Goal: Transaction & Acquisition: Purchase product/service

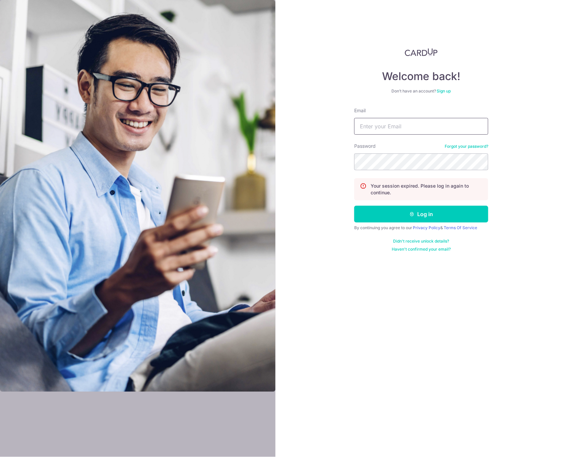
click at [433, 127] on input "Email" at bounding box center [421, 126] width 134 height 17
type input "[EMAIL_ADDRESS][DOMAIN_NAME]"
click at [440, 212] on button "Log in" at bounding box center [421, 214] width 134 height 17
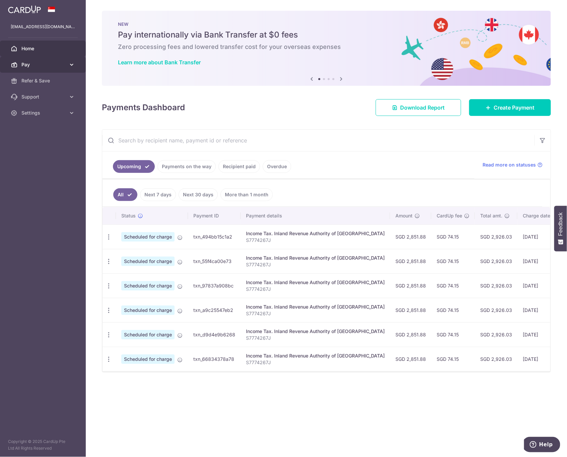
click at [70, 63] on icon at bounding box center [71, 64] width 7 height 7
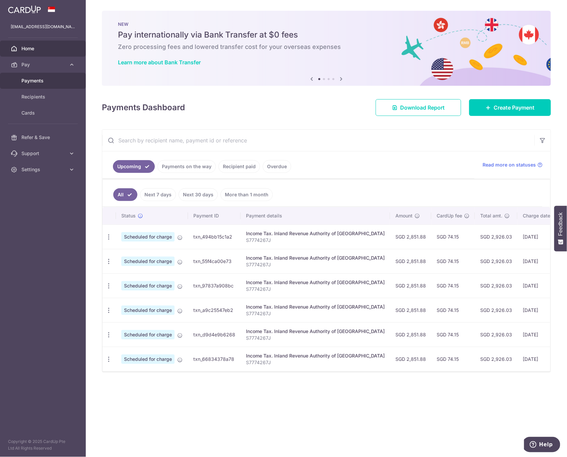
click at [58, 85] on link "Payments" at bounding box center [43, 81] width 86 height 16
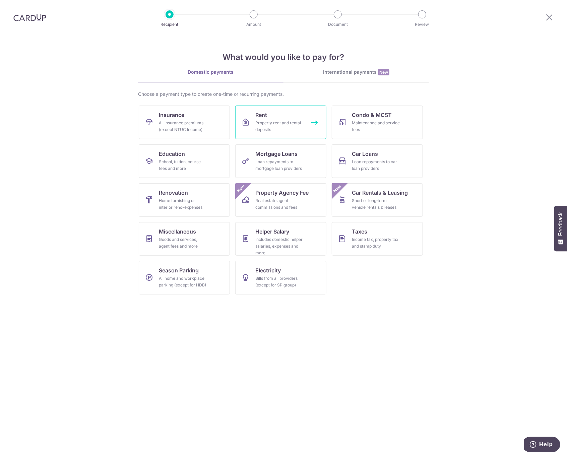
click at [282, 120] on div "Property rent and rental deposits" at bounding box center [279, 126] width 48 height 13
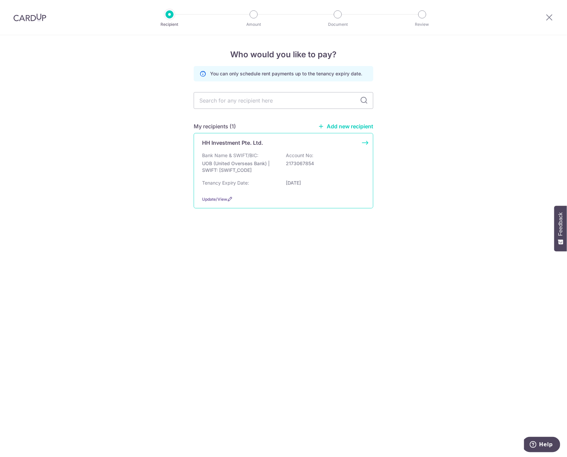
click at [247, 155] on p "Bank Name & SWIFT/BIC:" at bounding box center [230, 155] width 56 height 7
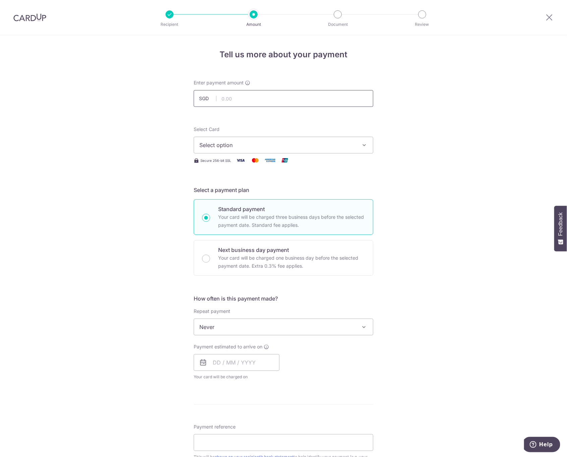
click at [271, 96] on input "text" at bounding box center [284, 98] width 180 height 17
type input "4,600.00"
click at [347, 154] on div "Select Card Select option Add credit card Your Cards **** 1005 Secure 256-bit S…" at bounding box center [284, 145] width 180 height 39
click at [349, 144] on span "Select option" at bounding box center [277, 145] width 156 height 8
click at [276, 191] on span "**** 1005" at bounding box center [283, 193] width 168 height 8
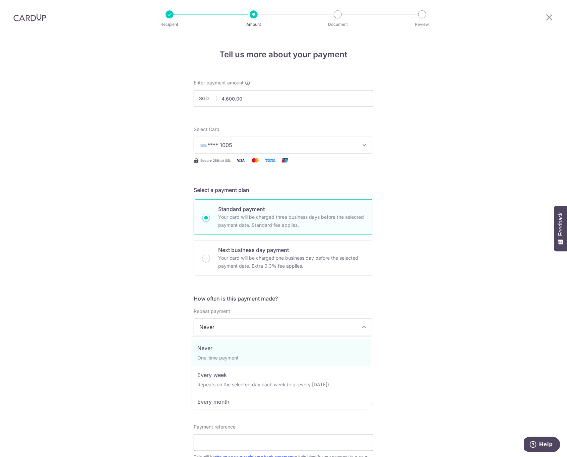
click at [244, 327] on span "Never" at bounding box center [283, 327] width 179 height 16
select select "3"
type input "[DATE]"
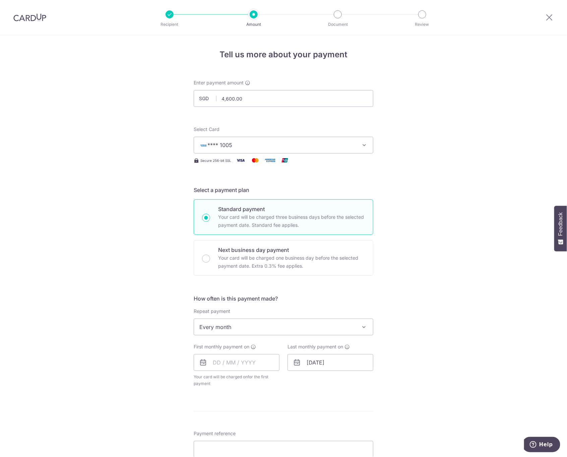
click at [443, 356] on div "Tell us more about your payment Enter payment amount SGD 4,600.00 4600.00 Selec…" at bounding box center [283, 341] width 567 height 613
click at [249, 361] on input "text" at bounding box center [237, 362] width 86 height 17
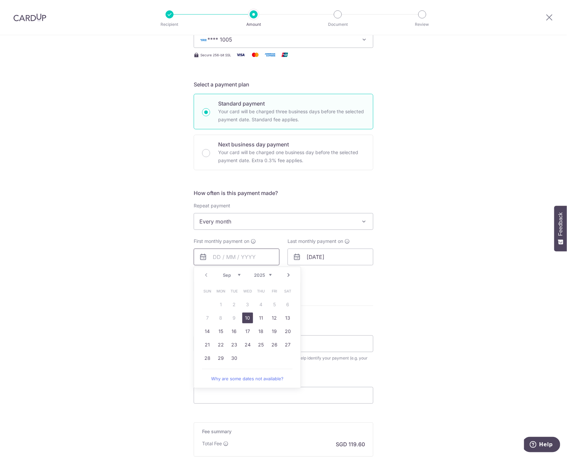
scroll to position [126, 0]
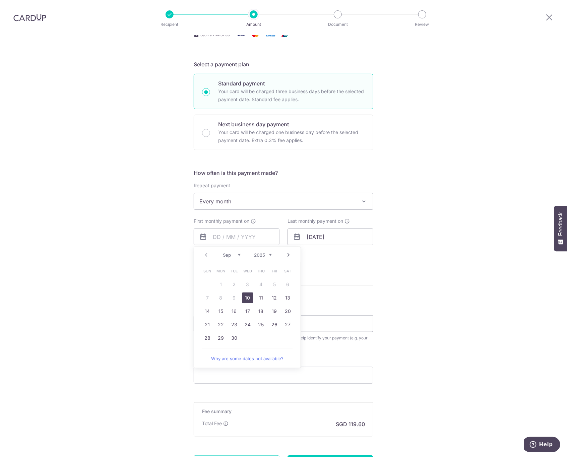
click at [285, 254] on link "Next" at bounding box center [288, 255] width 8 height 8
click at [274, 283] on link "3" at bounding box center [274, 284] width 11 height 11
type input "[DATE]"
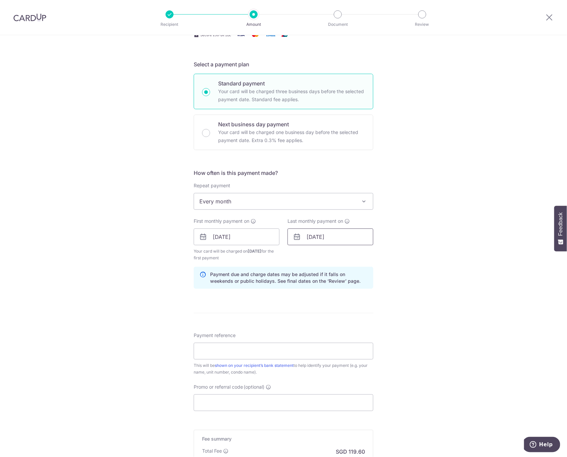
click at [342, 235] on input "[DATE]" at bounding box center [330, 236] width 86 height 17
click at [379, 284] on link "2" at bounding box center [381, 284] width 11 height 11
click at [216, 235] on input "03/10/2025" at bounding box center [237, 236] width 86 height 17
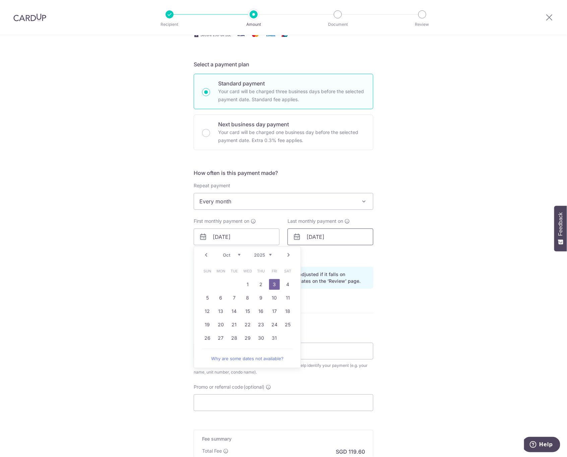
click at [321, 235] on input "02/05/2026" at bounding box center [330, 236] width 86 height 17
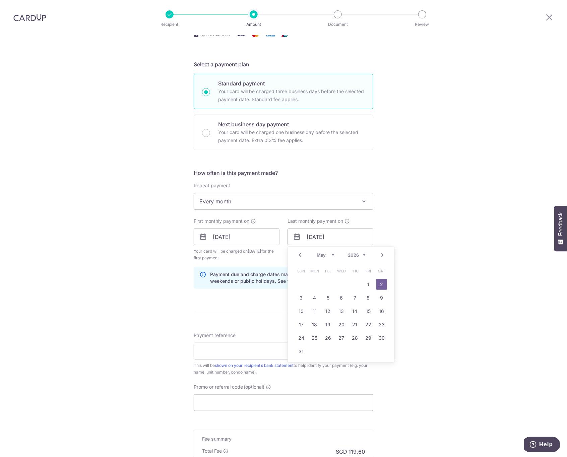
click at [354, 283] on table "Sun Mon Tue Wed Thu Fri Sat 1 2 3 4 5 6 7 8 9 10 11 12 13 14 15 16 17 18 19 20 …" at bounding box center [341, 311] width 94 height 94
click at [378, 282] on link "2" at bounding box center [381, 284] width 11 height 11
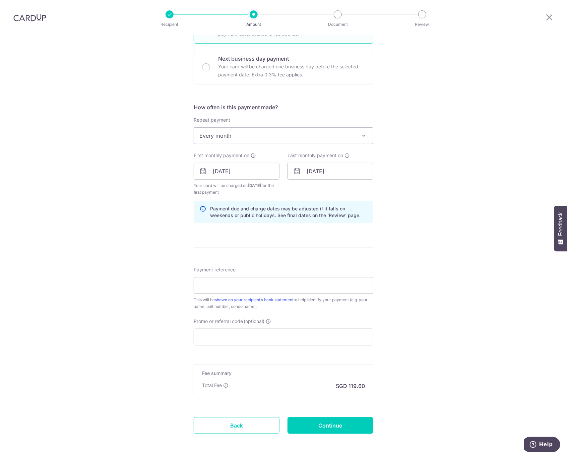
scroll to position [209, 0]
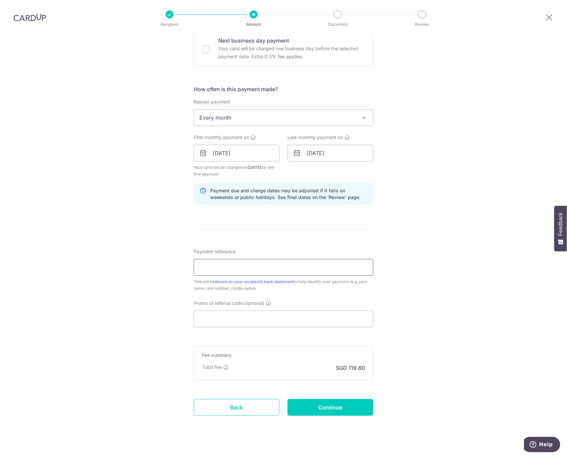
click at [240, 261] on input "Payment reference" at bounding box center [284, 267] width 180 height 17
click at [162, 267] on div "Tell us more about your payment Enter payment amount SGD 4,600.00 4600.00 Selec…" at bounding box center [283, 146] width 567 height 640
click at [256, 260] on input "Payment reference" at bounding box center [284, 267] width 180 height 17
click at [198, 265] on input "08-02, Ng Kuan Yee" at bounding box center [284, 267] width 180 height 17
click at [221, 266] on input "#08-02, Ng Kuan Yee" at bounding box center [284, 267] width 180 height 17
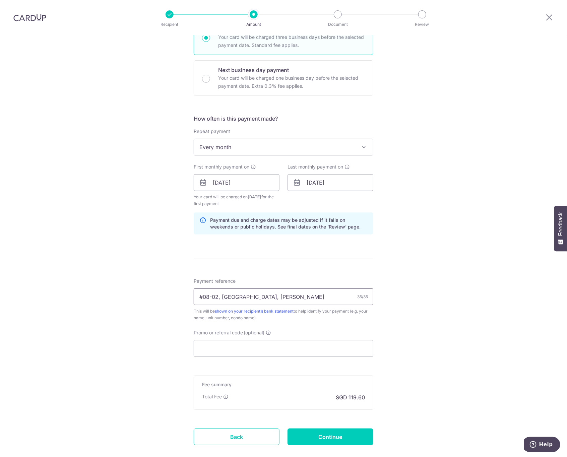
scroll to position [167, 0]
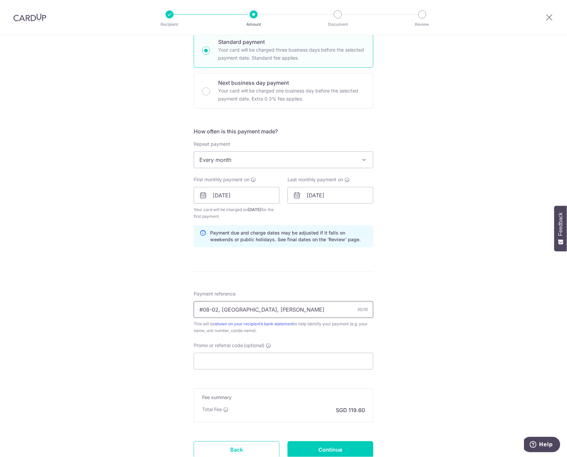
type input "#08-02, Balmoral Place, Ng Kuan Yee"
click at [433, 271] on div "Tell us more about your payment Enter payment amount SGD 4,600.00 4600.00 Selec…" at bounding box center [283, 188] width 567 height 640
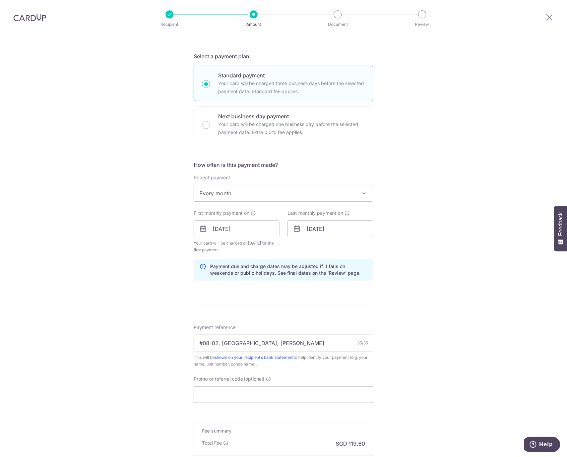
scroll to position [217, 0]
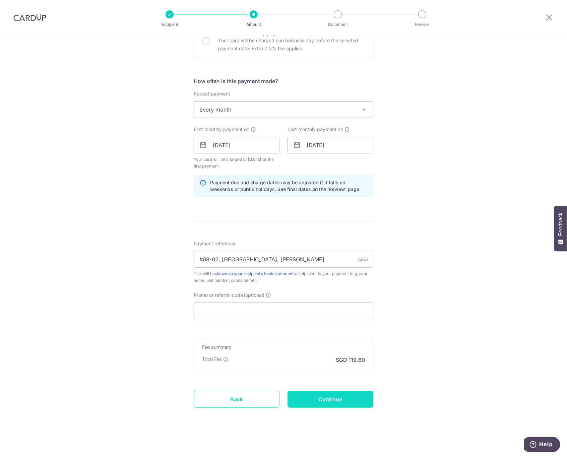
click at [346, 399] on input "Continue" at bounding box center [330, 399] width 86 height 17
type input "Create Schedule"
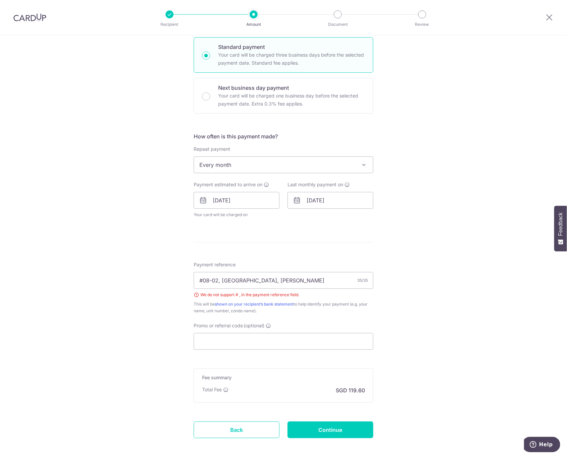
scroll to position [193, 0]
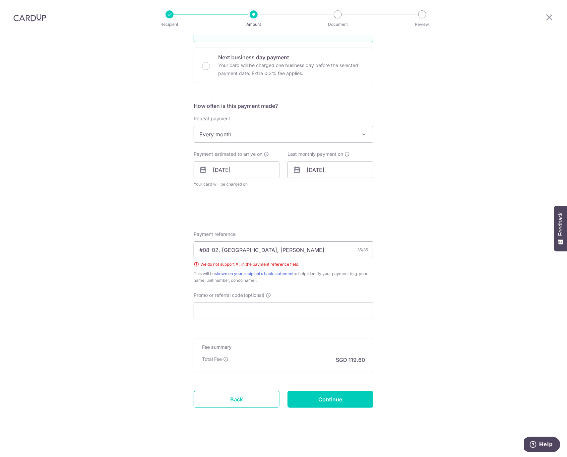
drag, startPoint x: 203, startPoint y: 249, endPoint x: 192, endPoint y: 249, distance: 11.1
click at [194, 249] on input "#08-02, [GEOGRAPHIC_DATA], [PERSON_NAME]" at bounding box center [284, 250] width 180 height 17
type input "08-02, Balmoral Place, Ng Kuan Yee"
click at [228, 309] on input "Promo or referral code (optional)" at bounding box center [284, 310] width 180 height 17
paste input "3HOME25R"
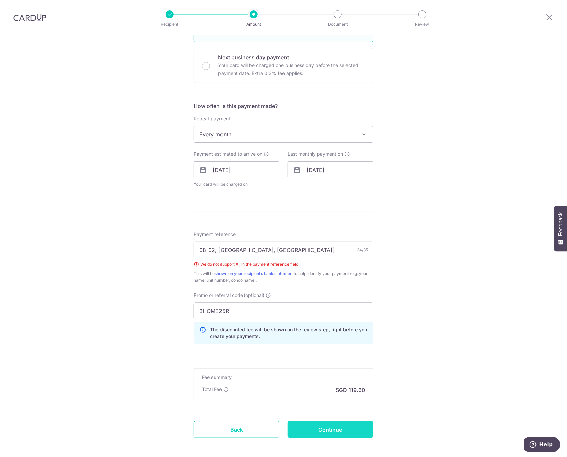
type input "3HOME25R"
click at [320, 425] on input "Continue" at bounding box center [330, 429] width 86 height 17
type input "Create Schedule"
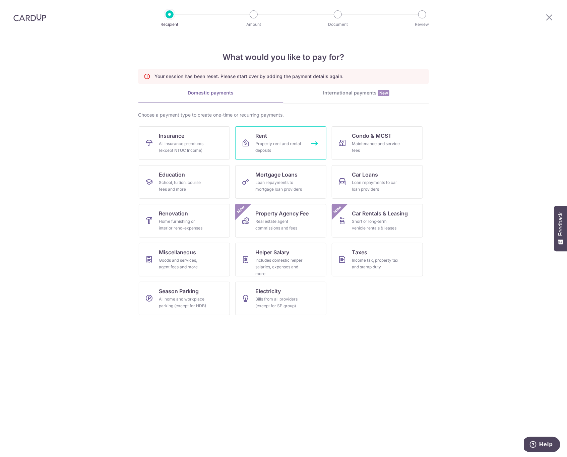
click at [285, 142] on div "Property rent and rental deposits" at bounding box center [279, 146] width 48 height 13
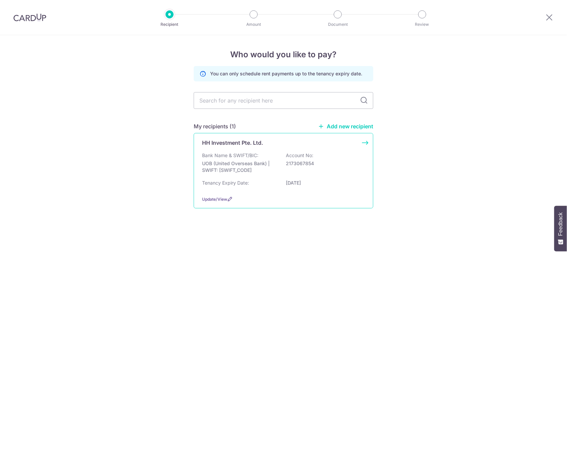
click at [257, 166] on p "UOB (United Overseas Bank) | SWIFT: [SWIFT_CODE]" at bounding box center [239, 166] width 75 height 13
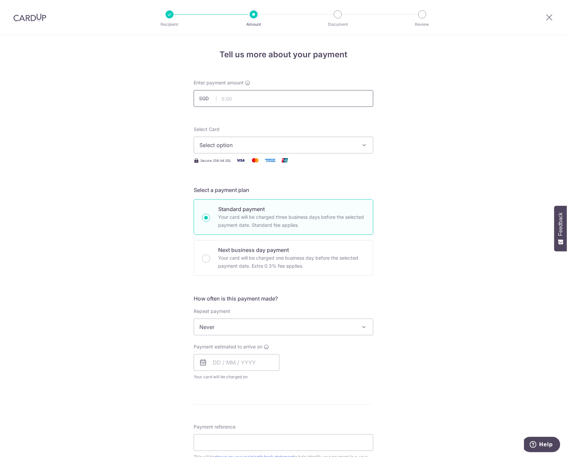
click at [265, 95] on input "text" at bounding box center [284, 98] width 180 height 17
type input "4,600.00"
click at [262, 145] on span "Select option" at bounding box center [277, 145] width 156 height 8
click at [256, 192] on span "**** 1005" at bounding box center [283, 193] width 168 height 8
click at [223, 326] on span "Never" at bounding box center [283, 327] width 179 height 16
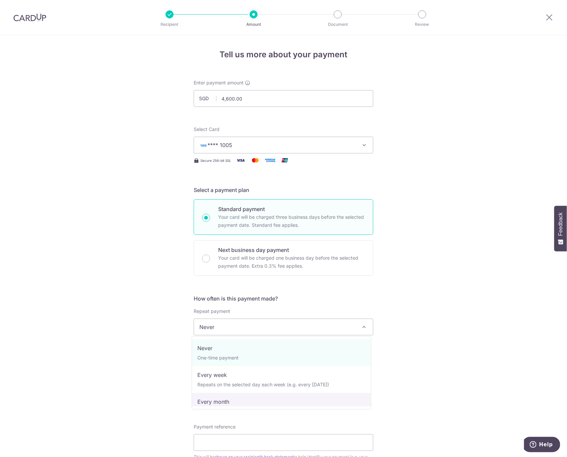
select select "3"
type input "02/05/2026"
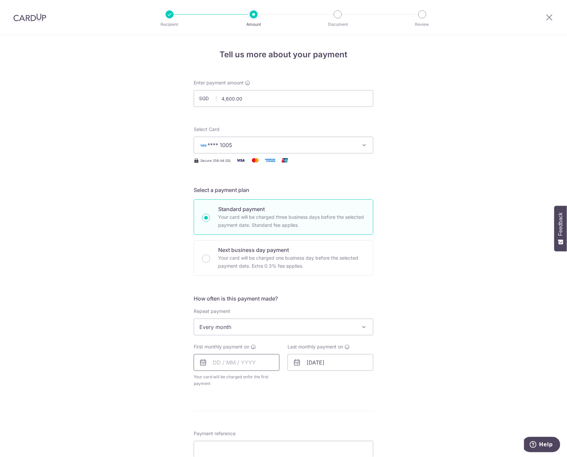
click at [247, 359] on input "text" at bounding box center [237, 362] width 86 height 17
click at [288, 381] on link "Next" at bounding box center [288, 380] width 8 height 8
click at [270, 409] on link "3" at bounding box center [274, 410] width 11 height 11
type input "[DATE]"
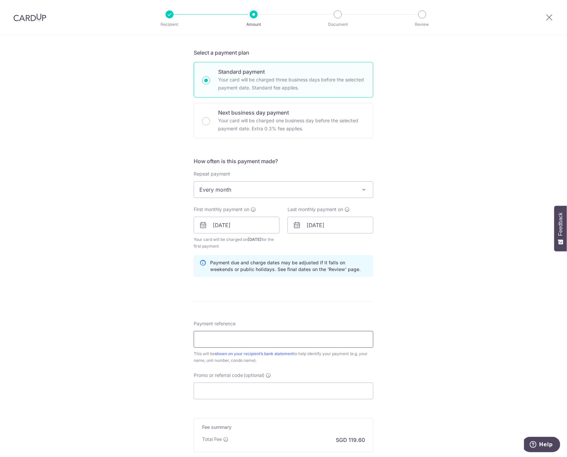
scroll to position [167, 0]
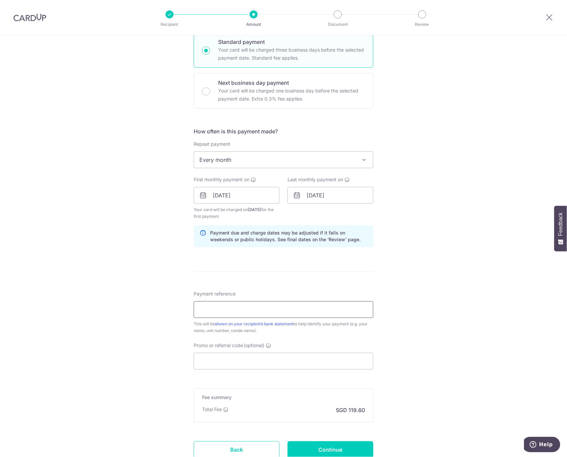
click at [238, 305] on input "Payment reference" at bounding box center [284, 309] width 180 height 17
type input "08-02, Balmoral Place, Ng Kuan Yee"
click at [209, 348] on div "Promo or referral code (optional) The discounted fee will be shown on the revie…" at bounding box center [284, 355] width 180 height 27
click at [211, 357] on input "Promo or referral code (optional)" at bounding box center [284, 361] width 180 height 17
paste input "3HOME25R"
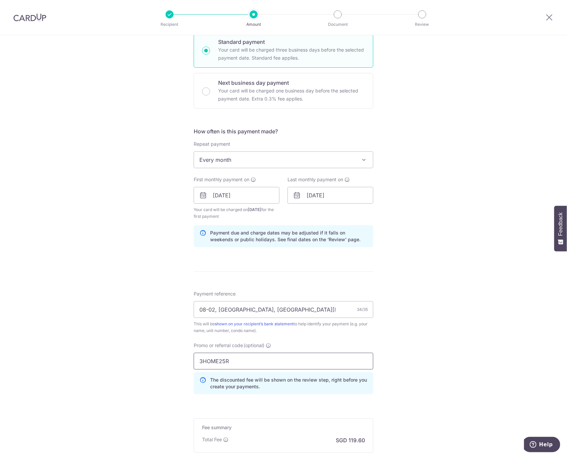
type input "3HOME25R"
click at [154, 358] on div "Tell us more about your payment Enter payment amount SGD 4,600.00 4600.00 Selec…" at bounding box center [283, 203] width 567 height 670
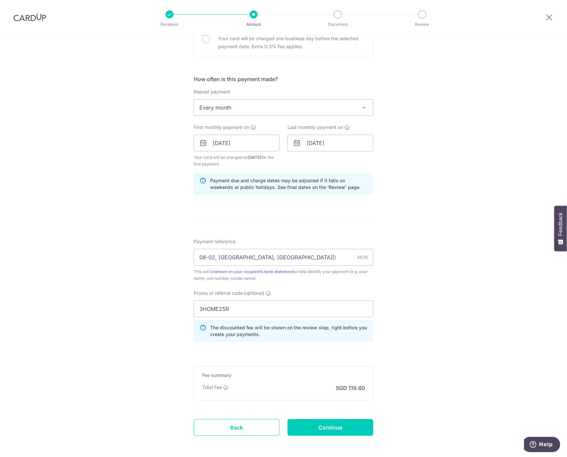
scroll to position [248, 0]
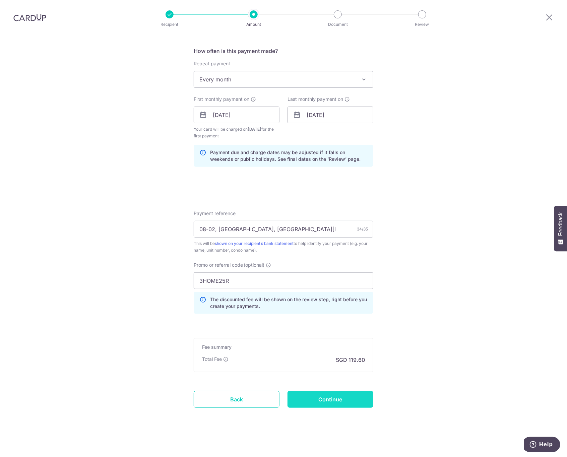
click at [321, 400] on input "Continue" at bounding box center [330, 399] width 86 height 17
type input "Create Schedule"
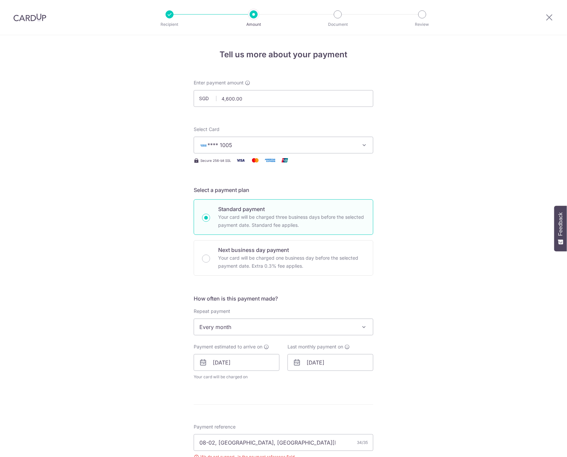
scroll to position [223, 0]
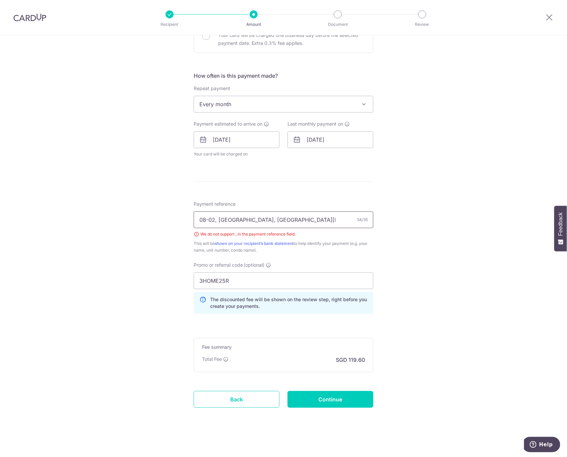
click at [214, 220] on input "08-02, Balmoral Place, Ng Kuan Yee" at bounding box center [284, 219] width 180 height 17
type input "08-02 [GEOGRAPHIC_DATA] [GEOGRAPHIC_DATA][PERSON_NAME]"
click at [329, 395] on input "Continue" at bounding box center [330, 399] width 86 height 17
type input "Create Schedule"
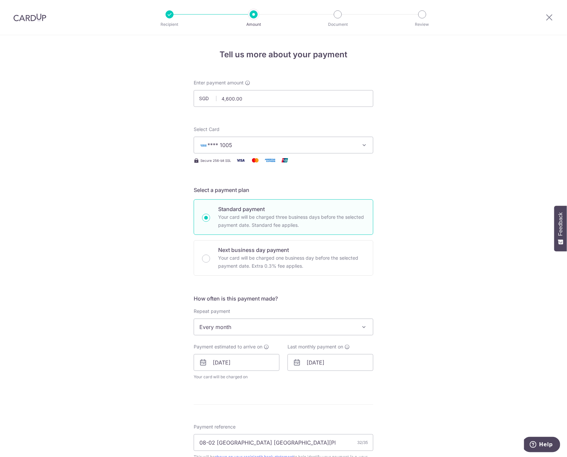
scroll to position [223, 0]
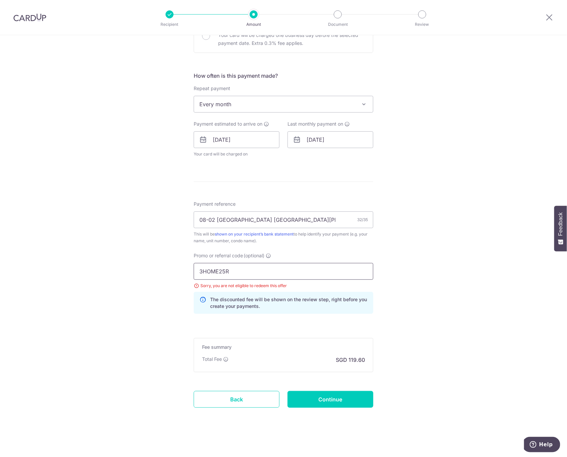
drag, startPoint x: 267, startPoint y: 269, endPoint x: 138, endPoint y: 273, distance: 129.4
click at [138, 273] on div "Tell us more about your payment Enter payment amount SGD 4,600.00 4600.00 Selec…" at bounding box center [283, 134] width 567 height 645
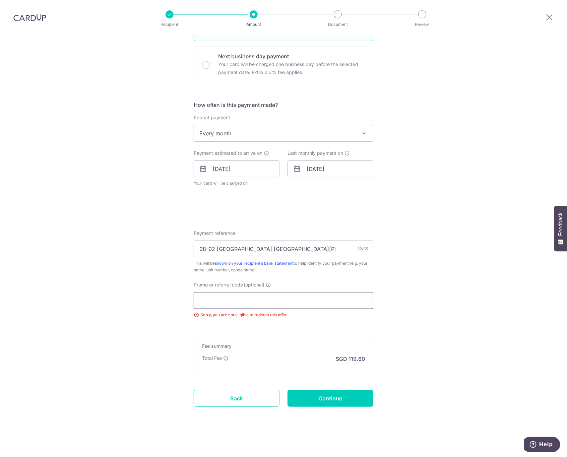
scroll to position [193, 0]
click at [330, 396] on input "Continue" at bounding box center [330, 399] width 86 height 17
type input "Update Schedule"
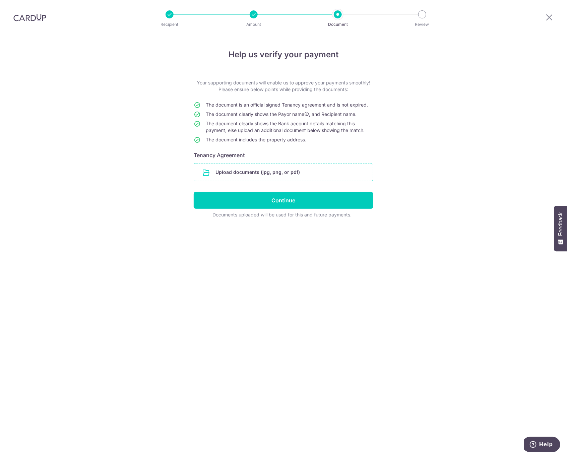
click at [237, 170] on input "file" at bounding box center [283, 171] width 179 height 17
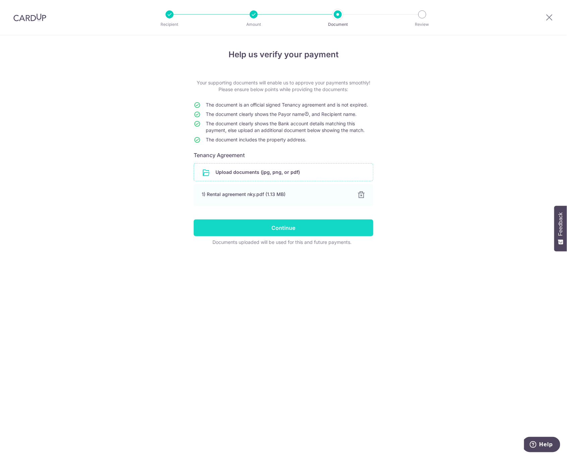
click at [289, 229] on input "Continue" at bounding box center [284, 227] width 180 height 17
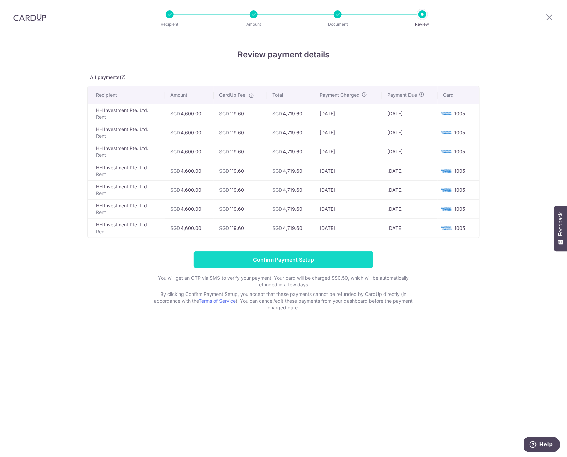
click at [296, 259] on input "Confirm Payment Setup" at bounding box center [284, 259] width 180 height 17
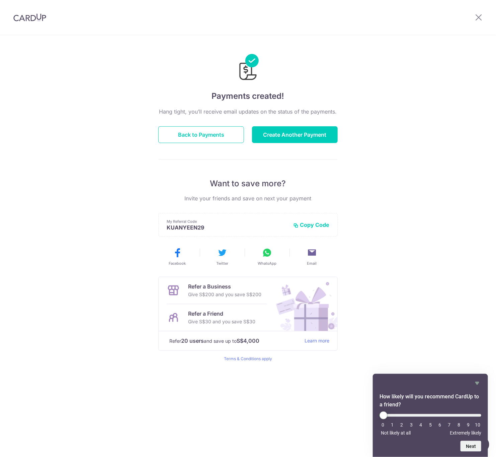
click at [493, 45] on div "Payments created! Hang tight, you’ll receive email updates on the status of the…" at bounding box center [248, 246] width 496 height 422
